Goal: Information Seeking & Learning: Learn about a topic

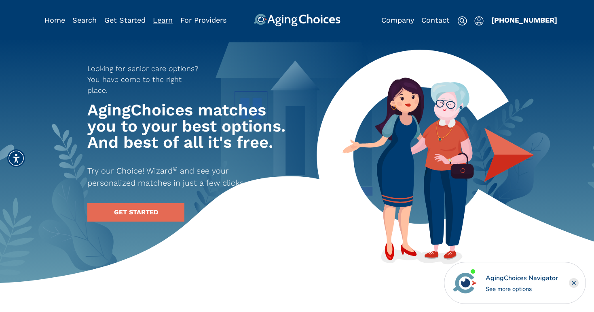
click at [164, 20] on link "Learn" at bounding box center [163, 20] width 20 height 8
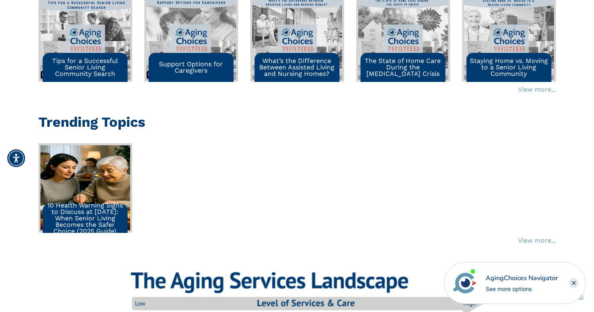
scroll to position [1404, 0]
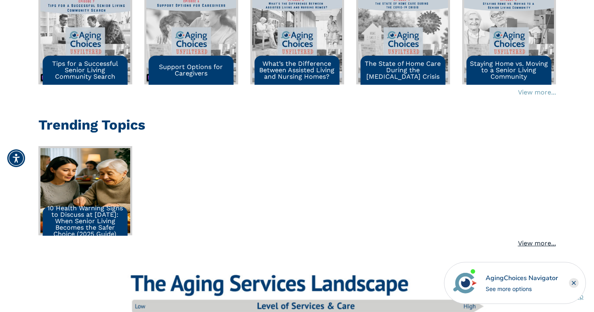
click at [523, 243] on link "View more..." at bounding box center [537, 244] width 38 height 10
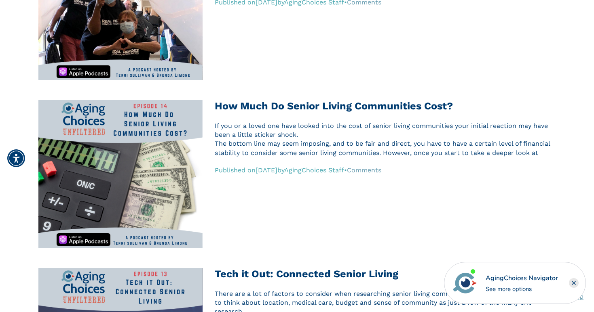
scroll to position [557, 0]
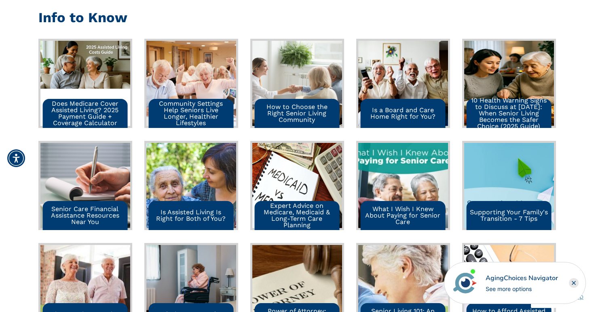
scroll to position [801, 0]
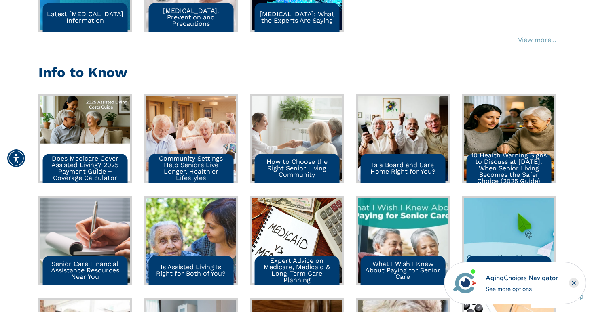
scroll to position [746, 0]
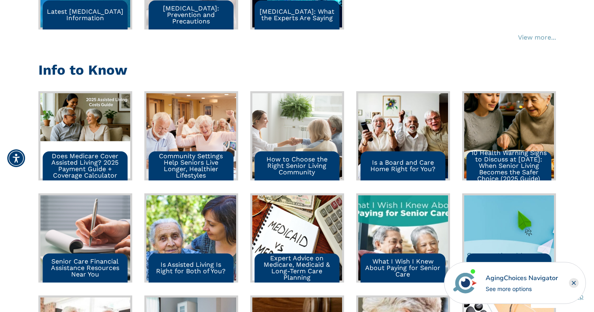
scroll to position [767, 0]
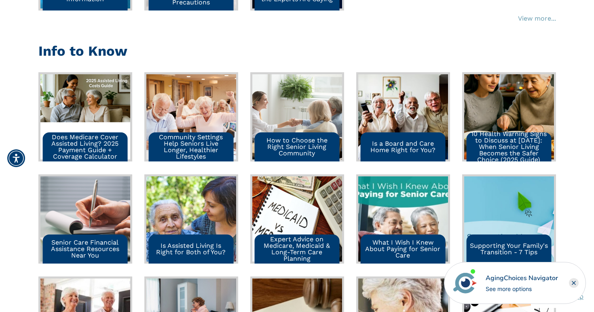
click at [500, 150] on p "10 Health Warning Signs to Discuss at [DATE]: When Senior Living Becomes the Sa…" at bounding box center [508, 147] width 79 height 32
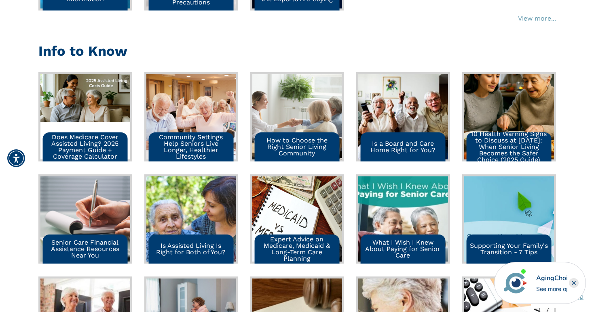
click at [83, 154] on p "Does Medicare Cover Assisted Living? 2025 Payment Guide + Coverage Calculator" at bounding box center [85, 147] width 79 height 26
